Goal: Check status

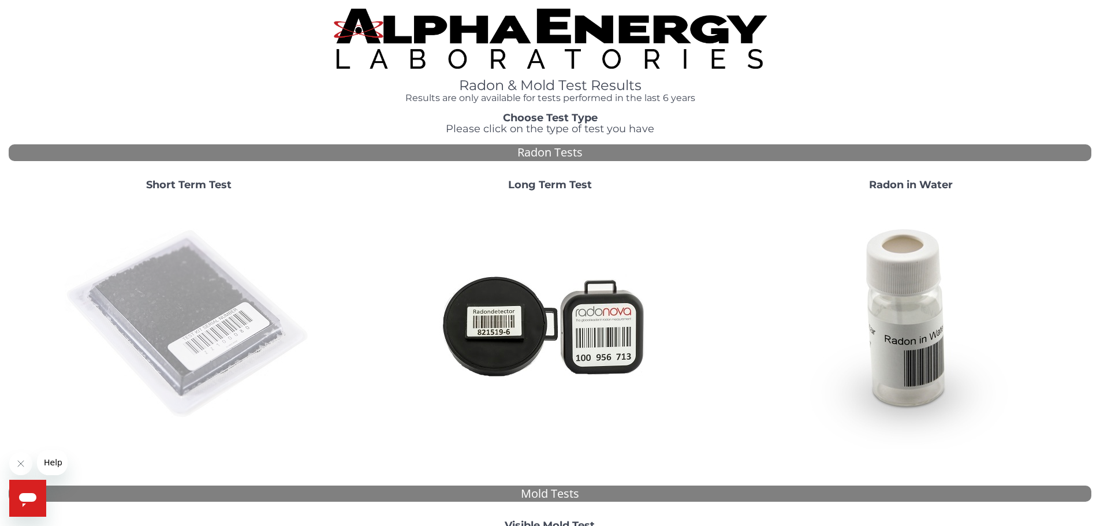
click at [171, 293] on img at bounding box center [189, 324] width 248 height 248
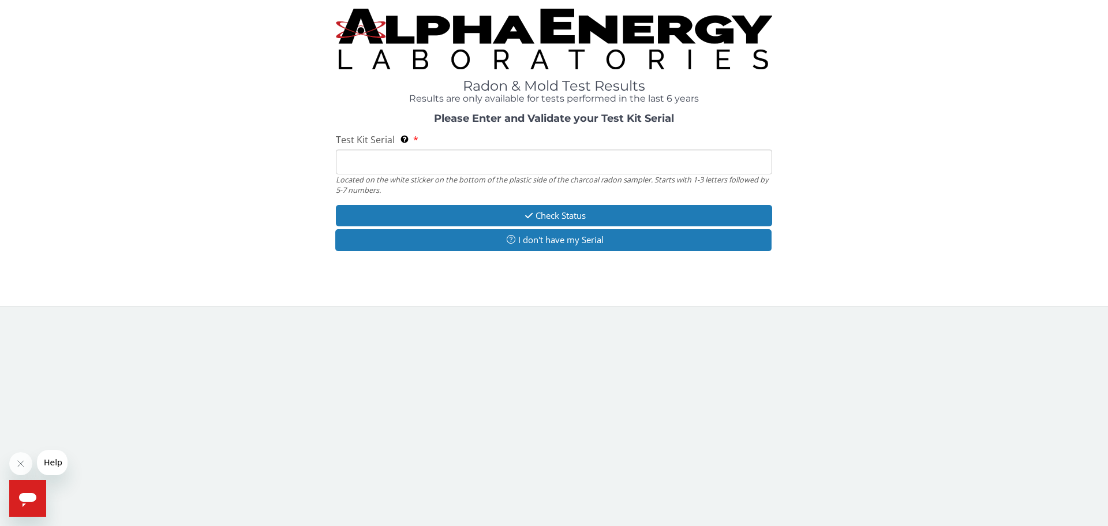
click at [399, 159] on input "Test Kit Serial Located on the white sticker on the bottom of the plastic side …" at bounding box center [554, 161] width 436 height 25
paste input "AA641134"
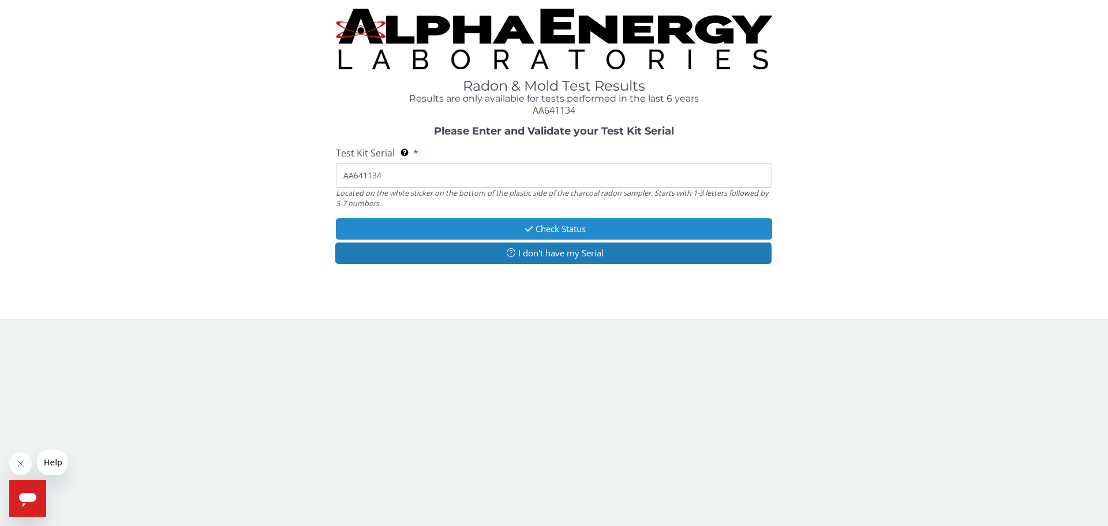
type input "AA641134"
click at [556, 230] on button "Check Status" at bounding box center [554, 228] width 436 height 21
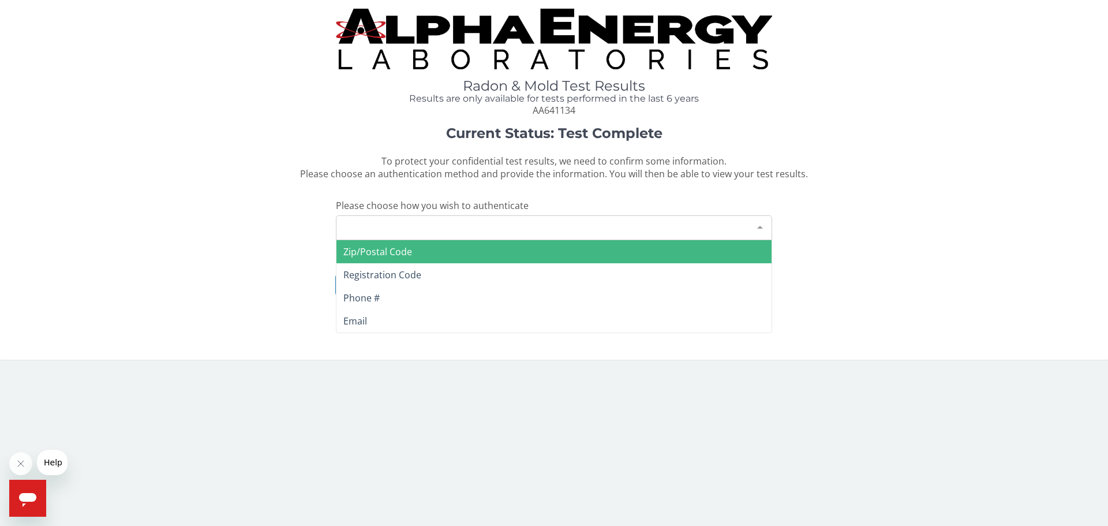
click at [414, 226] on div "Please make a selection" at bounding box center [554, 227] width 436 height 25
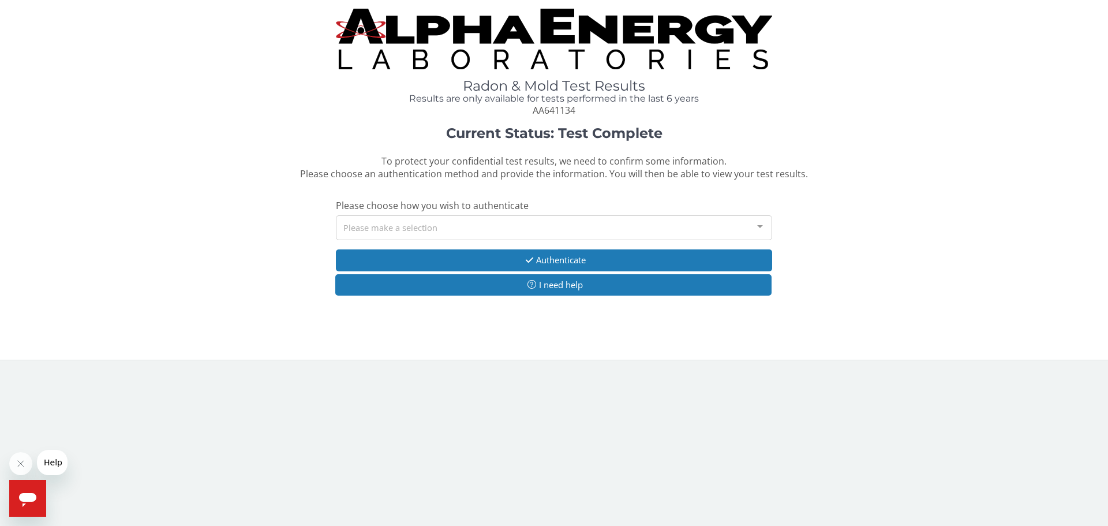
click at [413, 234] on div "Please make a selection" at bounding box center [554, 227] width 436 height 25
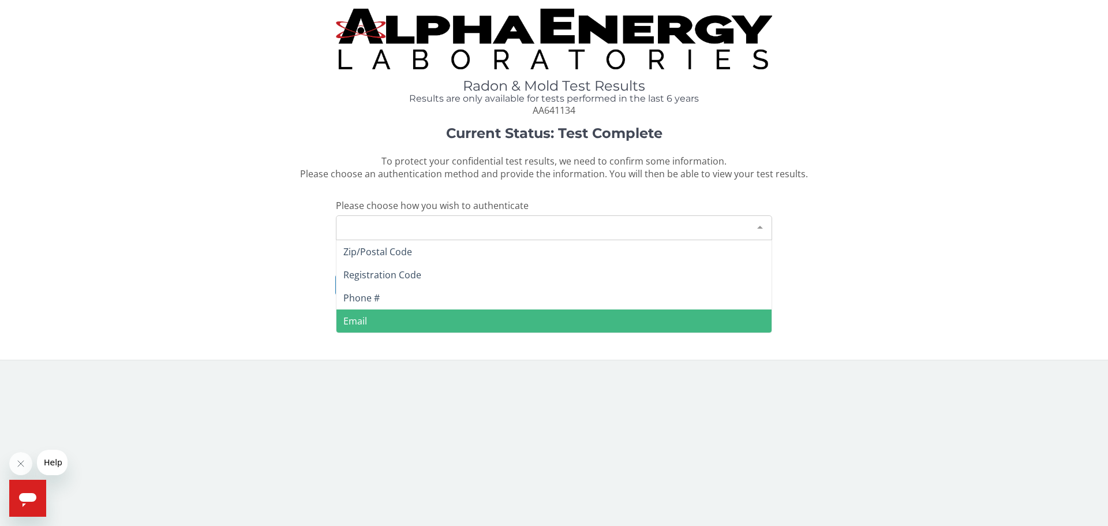
click at [362, 315] on span "Email" at bounding box center [355, 321] width 24 height 13
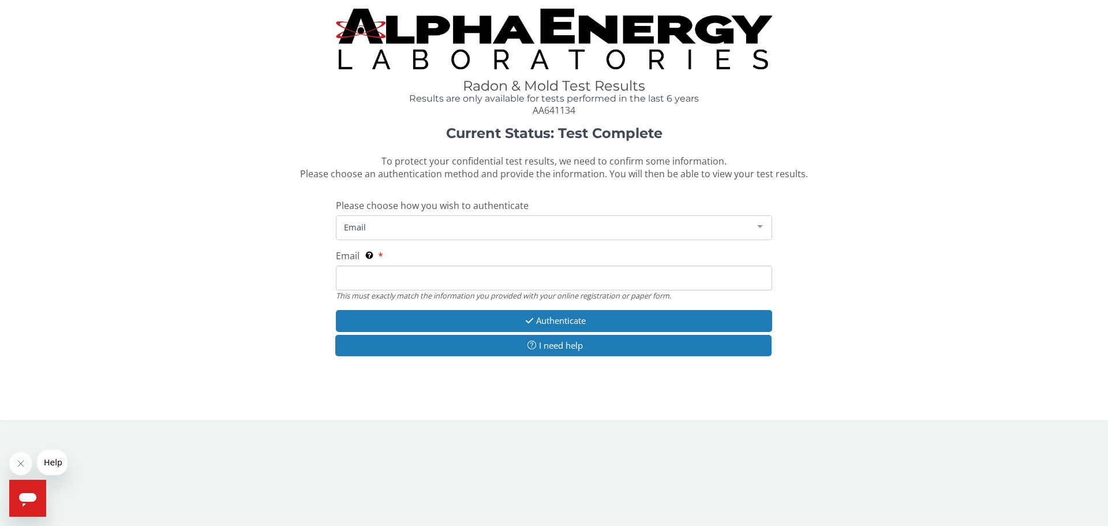
click at [397, 277] on input "Email This must exactly match the information you provided with your online reg…" at bounding box center [554, 278] width 436 height 25
type input "chriscleo@yahoo.com"
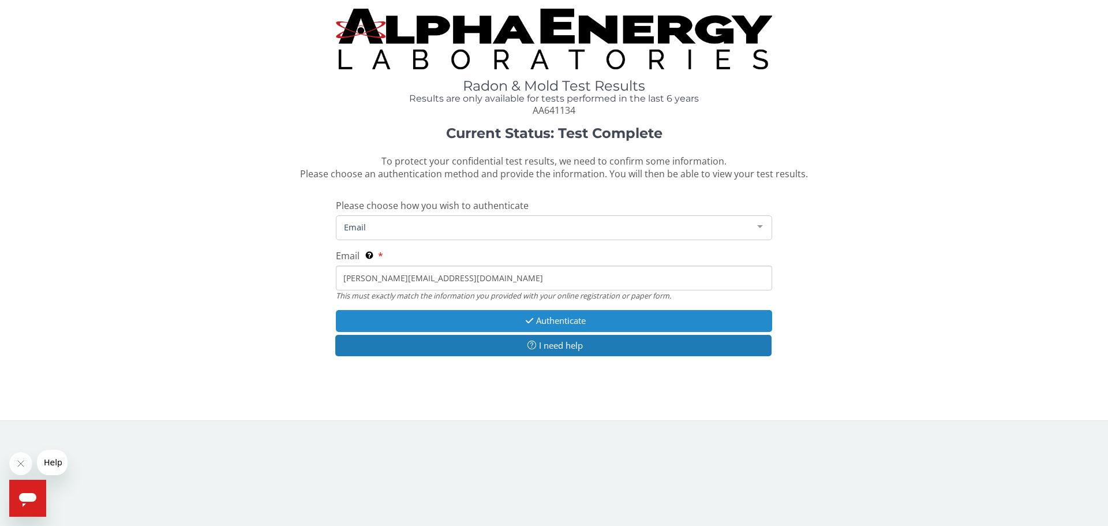
click at [506, 319] on button "Authenticate" at bounding box center [554, 320] width 436 height 21
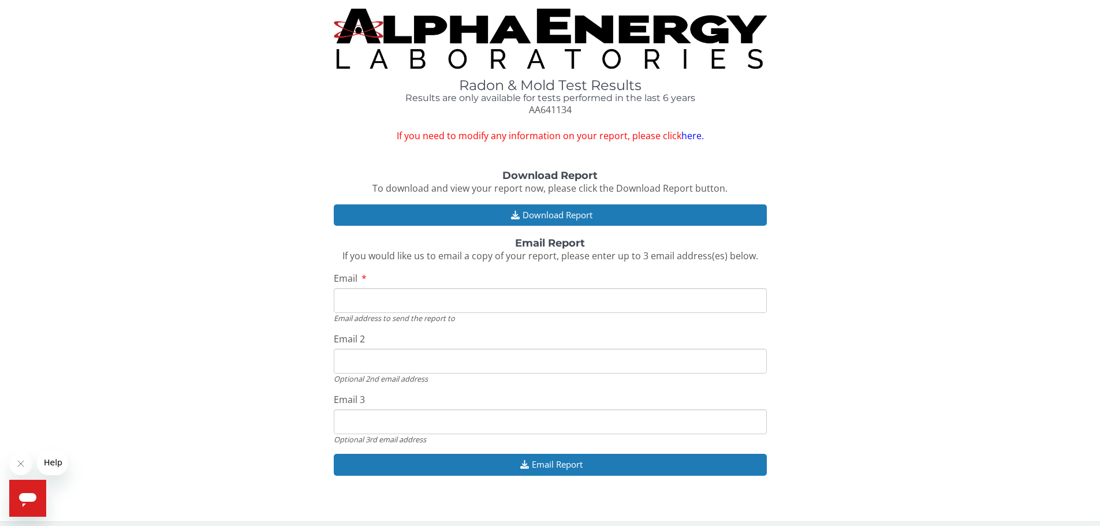
click at [422, 297] on input "Email" at bounding box center [550, 300] width 433 height 25
type input "chriscleo@yahoo.com"
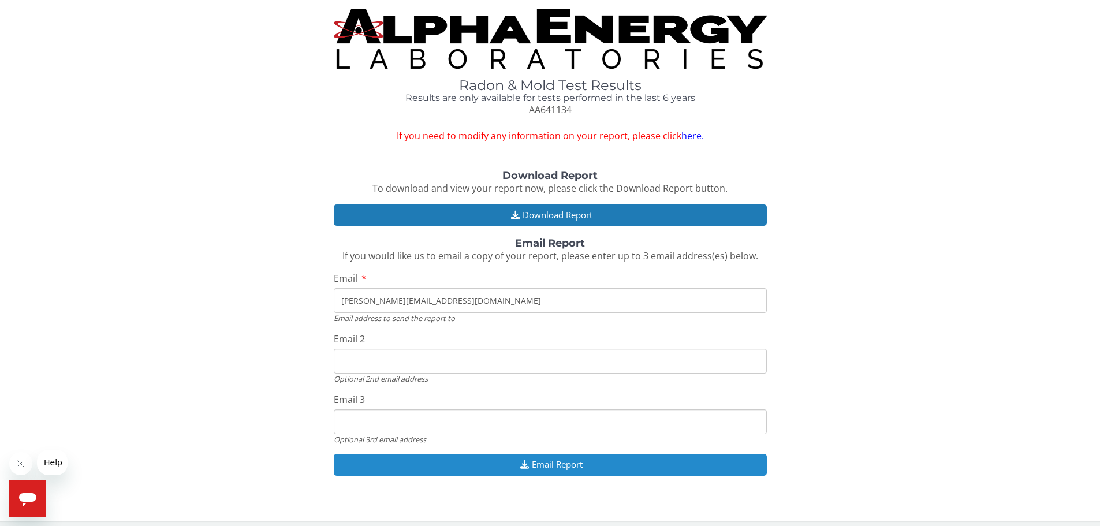
click at [548, 465] on button "Email Report" at bounding box center [550, 464] width 433 height 21
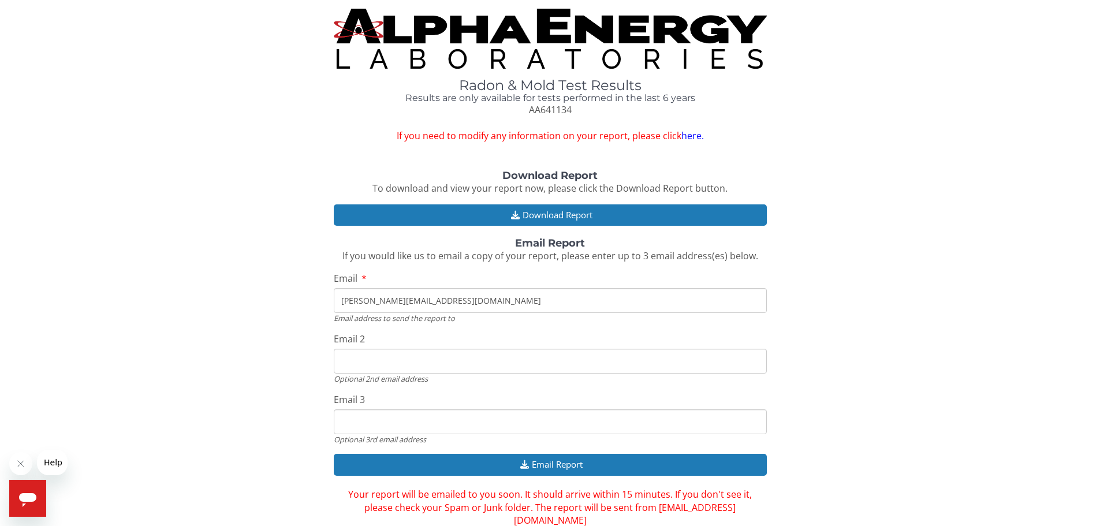
scroll to position [33, 0]
